Goal: Communication & Community: Connect with others

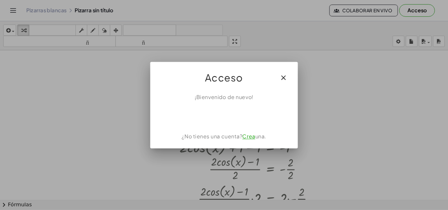
scroll to position [685, 34]
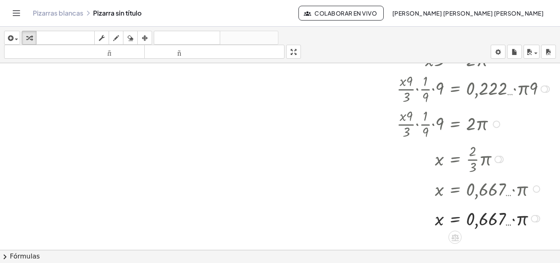
drag, startPoint x: 485, startPoint y: 88, endPoint x: 499, endPoint y: 76, distance: 18.9
click at [485, 88] on div at bounding box center [473, 88] width 163 height 35
click at [498, 77] on div at bounding box center [473, 88] width 163 height 35
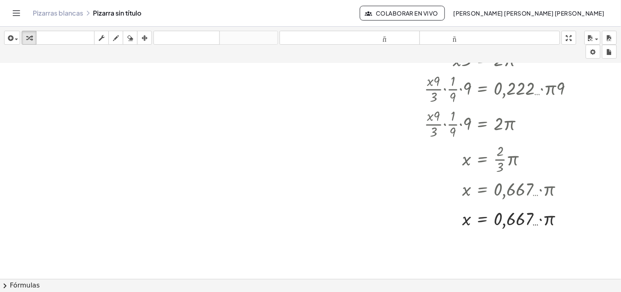
scroll to position [685, 0]
click at [559, 42] on icon "button" at bounding box center [590, 38] width 7 height 10
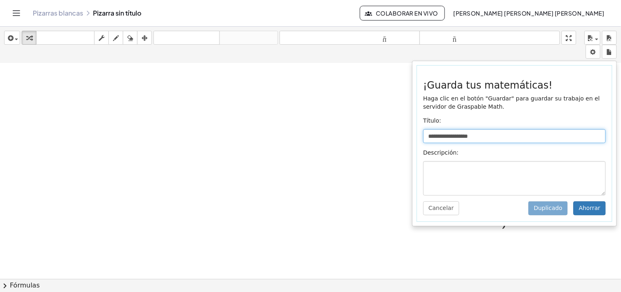
click at [524, 134] on input "**********" at bounding box center [515, 136] width 183 height 14
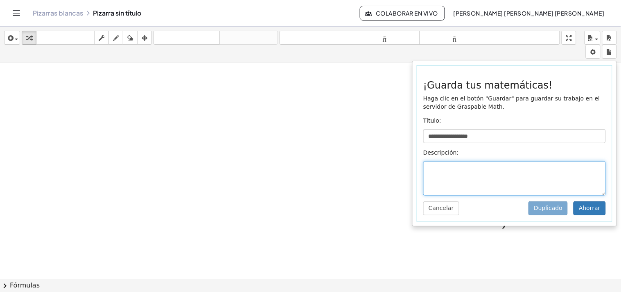
click at [465, 167] on textarea at bounding box center [515, 178] width 183 height 34
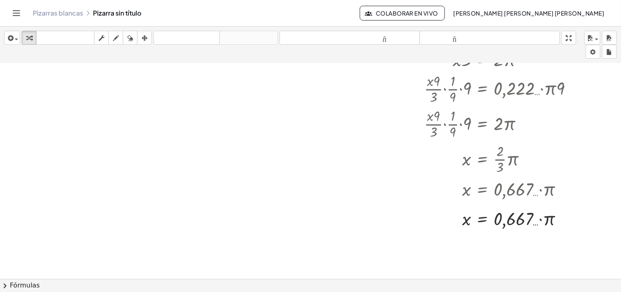
click at [428, 9] on button "Colaborar en vivo" at bounding box center [403, 13] width 86 height 15
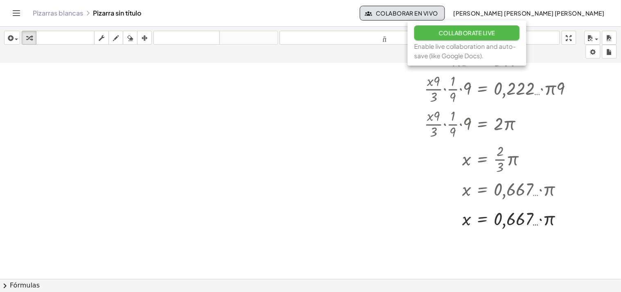
click at [437, 27] on button "Collaborate Live" at bounding box center [468, 32] width 106 height 15
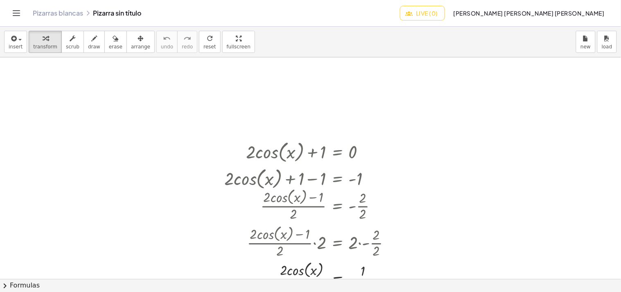
scroll to position [89, 0]
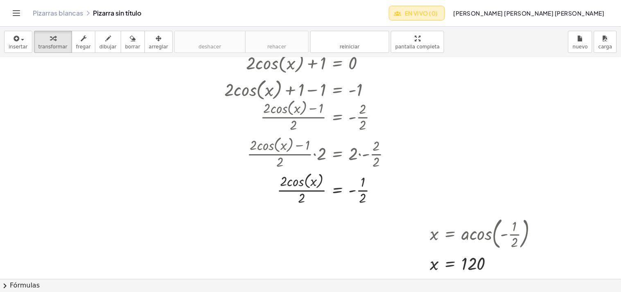
click at [446, 9] on button "En vivo (0)" at bounding box center [417, 13] width 57 height 15
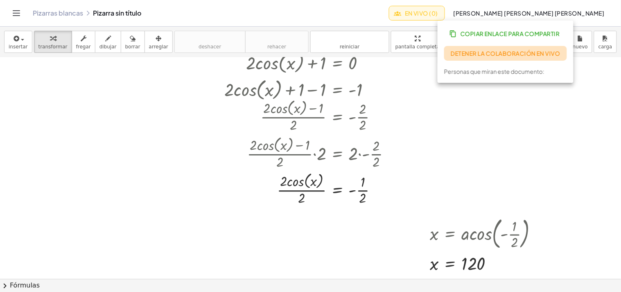
click at [479, 50] on font "Detener la colaboración en vivo" at bounding box center [505, 53] width 109 height 7
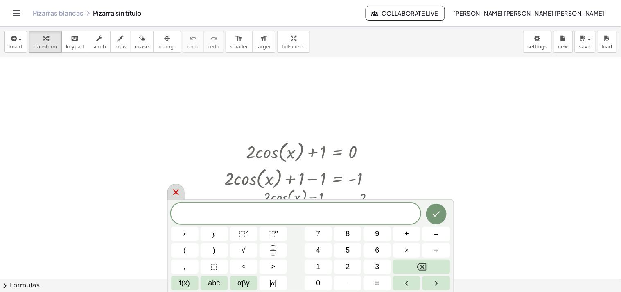
click at [177, 194] on icon at bounding box center [176, 192] width 10 height 10
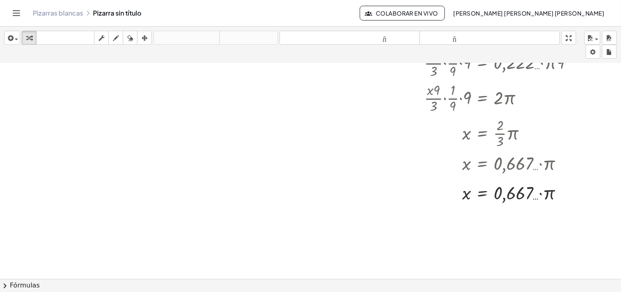
scroll to position [708, 0]
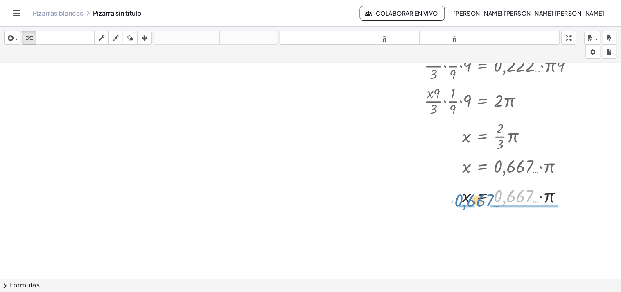
drag, startPoint x: 503, startPoint y: 197, endPoint x: 462, endPoint y: 201, distance: 40.8
click at [462, 201] on div at bounding box center [502, 195] width 163 height 24
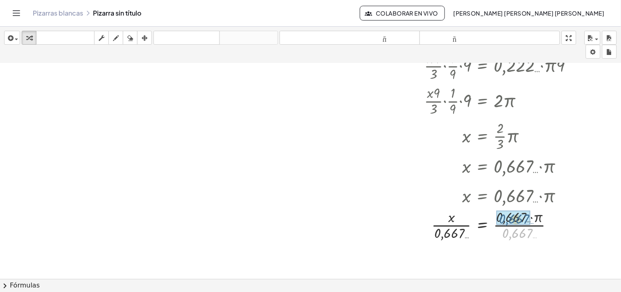
drag, startPoint x: 519, startPoint y: 232, endPoint x: 515, endPoint y: 217, distance: 15.7
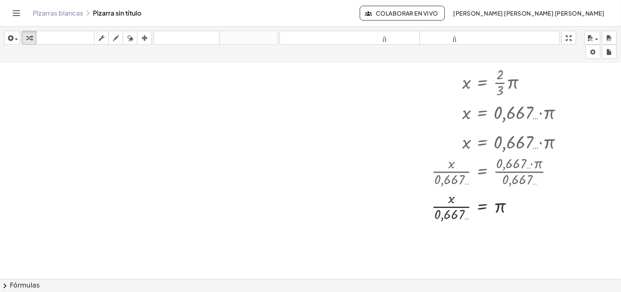
scroll to position [779, 0]
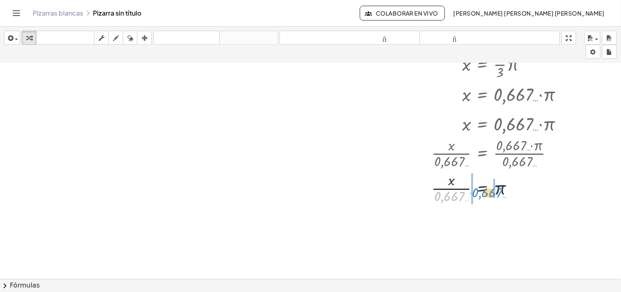
drag, startPoint x: 452, startPoint y: 193, endPoint x: 492, endPoint y: 190, distance: 39.9
click at [492, 190] on div at bounding box center [502, 187] width 163 height 35
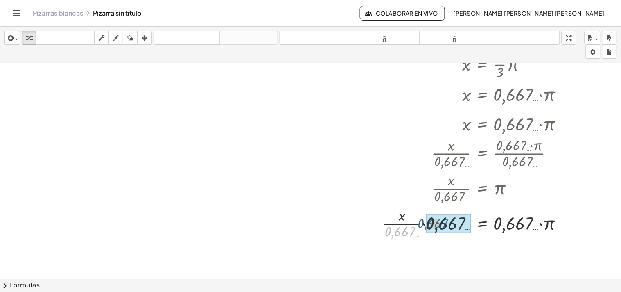
drag, startPoint x: 408, startPoint y: 234, endPoint x: 441, endPoint y: 226, distance: 34.3
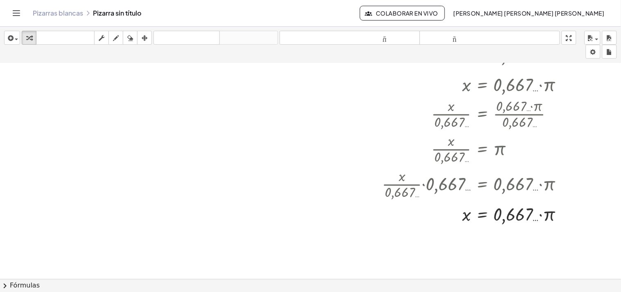
scroll to position [826, 0]
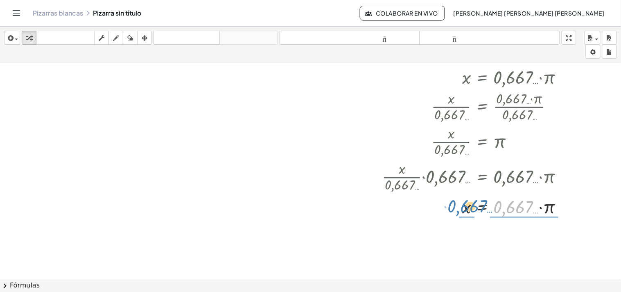
drag, startPoint x: 514, startPoint y: 207, endPoint x: 462, endPoint y: 208, distance: 51.6
click at [462, 208] on div at bounding box center [481, 206] width 205 height 24
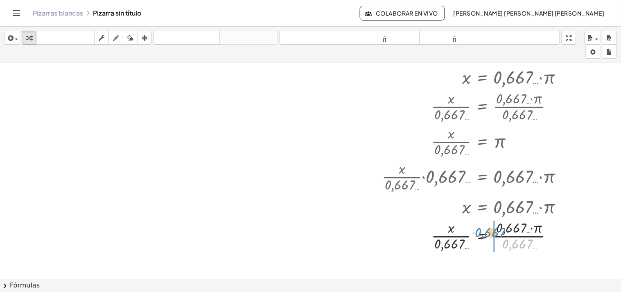
drag, startPoint x: 514, startPoint y: 246, endPoint x: 486, endPoint y: 235, distance: 29.7
click at [486, 235] on div at bounding box center [481, 235] width 205 height 35
drag, startPoint x: 547, startPoint y: 233, endPoint x: 516, endPoint y: 222, distance: 32.8
click at [516, 222] on div at bounding box center [498, 235] width 239 height 35
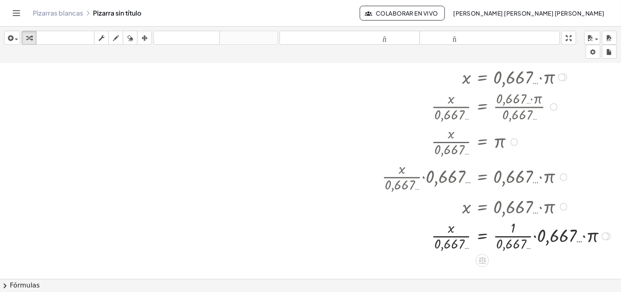
click at [516, 222] on div at bounding box center [498, 235] width 239 height 35
click at [521, 232] on div at bounding box center [498, 235] width 239 height 35
click at [559, 232] on div at bounding box center [607, 235] width 7 height 7
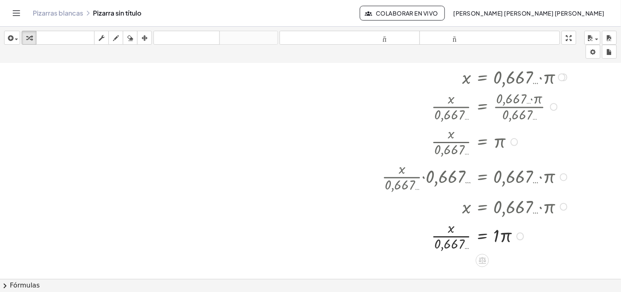
click at [459, 237] on div at bounding box center [481, 235] width 205 height 35
drag, startPoint x: 451, startPoint y: 249, endPoint x: 490, endPoint y: 238, distance: 40.2
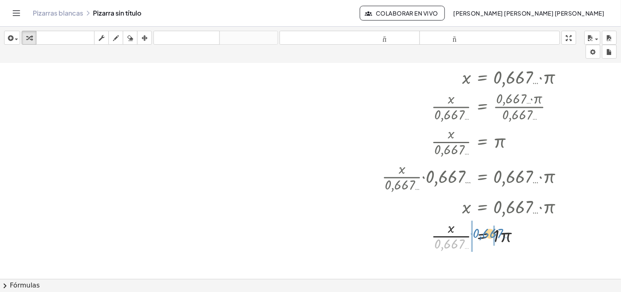
click at [490, 238] on div at bounding box center [481, 235] width 205 height 35
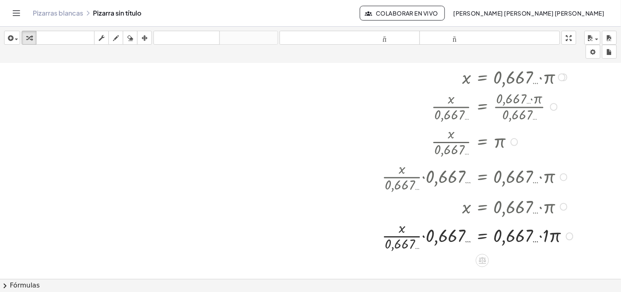
click at [522, 240] on div at bounding box center [481, 235] width 205 height 35
click at [534, 238] on div at bounding box center [481, 235] width 205 height 35
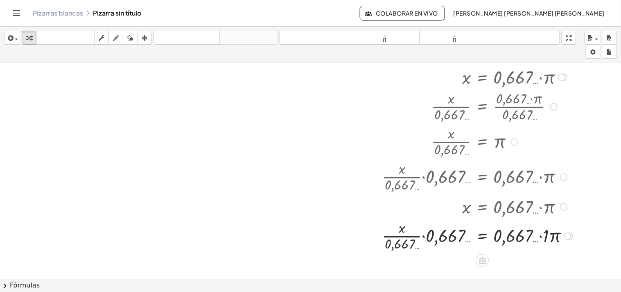
click at [534, 238] on div at bounding box center [481, 235] width 205 height 35
drag, startPoint x: 534, startPoint y: 238, endPoint x: 540, endPoint y: 235, distance: 6.3
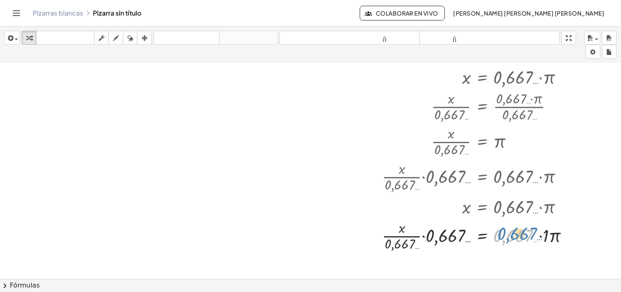
click at [540, 235] on div at bounding box center [481, 235] width 205 height 35
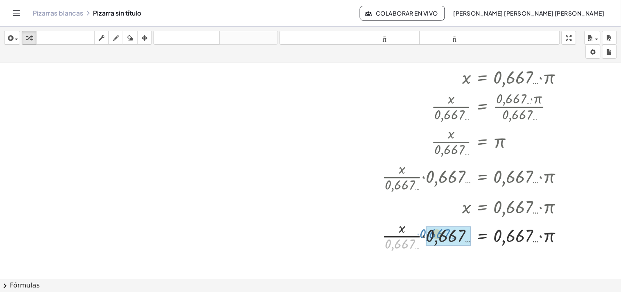
drag, startPoint x: 447, startPoint y: 230, endPoint x: 439, endPoint y: 232, distance: 8.4
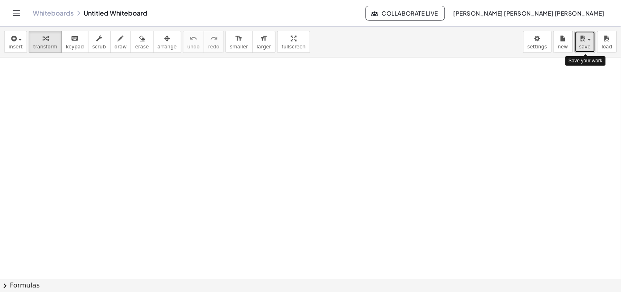
click at [587, 51] on button "save" at bounding box center [585, 42] width 21 height 22
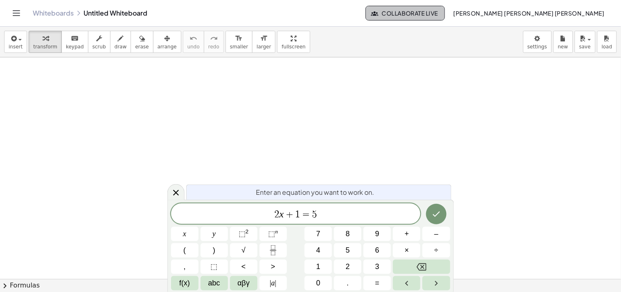
click at [438, 12] on span "Collaborate Live" at bounding box center [406, 12] width 66 height 7
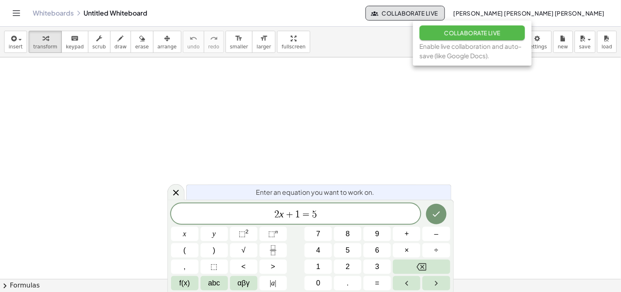
click at [472, 30] on span "Collaborate Live" at bounding box center [473, 32] width 57 height 7
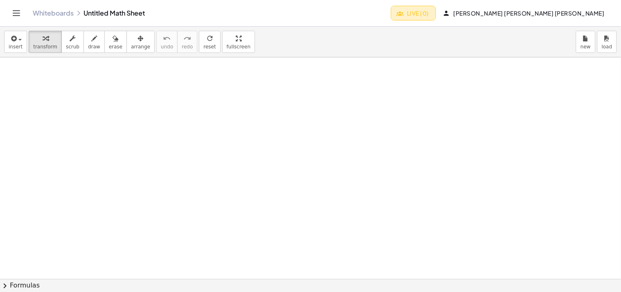
click at [429, 10] on span "Live (0)" at bounding box center [413, 12] width 31 height 7
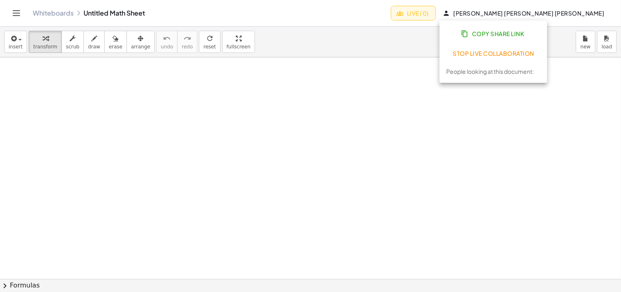
click at [351, 62] on div at bounding box center [310, 278] width 621 height 442
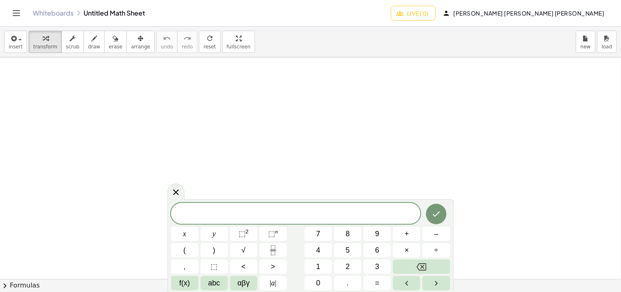
click at [436, 18] on button "Live (0)" at bounding box center [413, 13] width 45 height 15
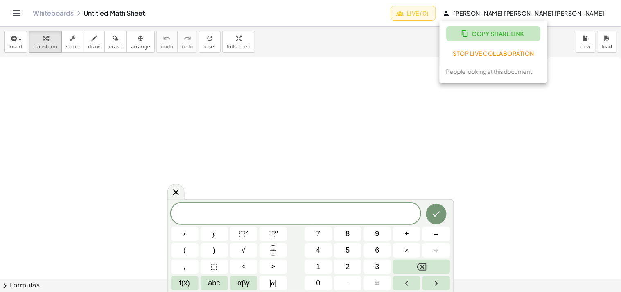
click at [467, 30] on icon "button" at bounding box center [465, 33] width 7 height 7
